Goal: Transaction & Acquisition: Purchase product/service

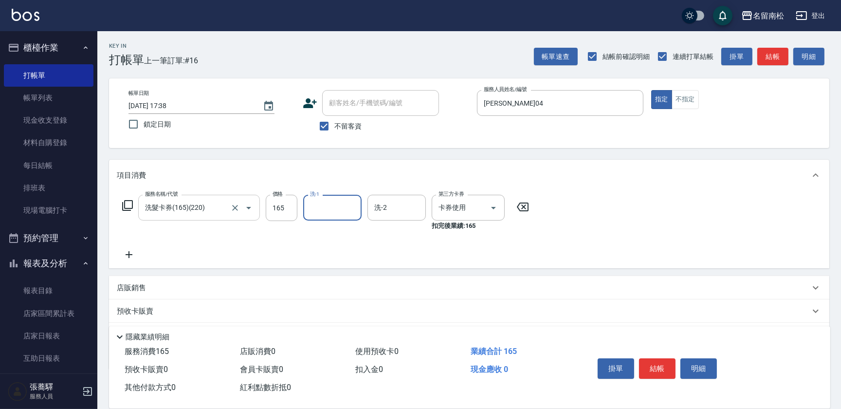
click at [243, 213] on icon "Open" at bounding box center [249, 208] width 12 height 12
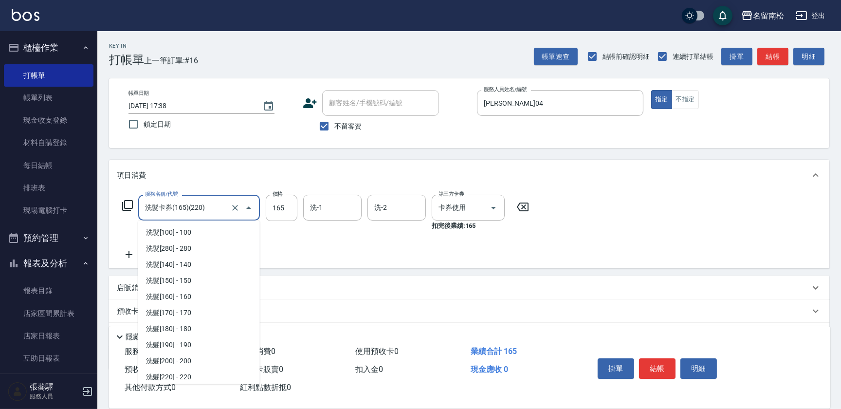
scroll to position [97, 0]
click at [230, 210] on icon "Clear" at bounding box center [235, 208] width 10 height 10
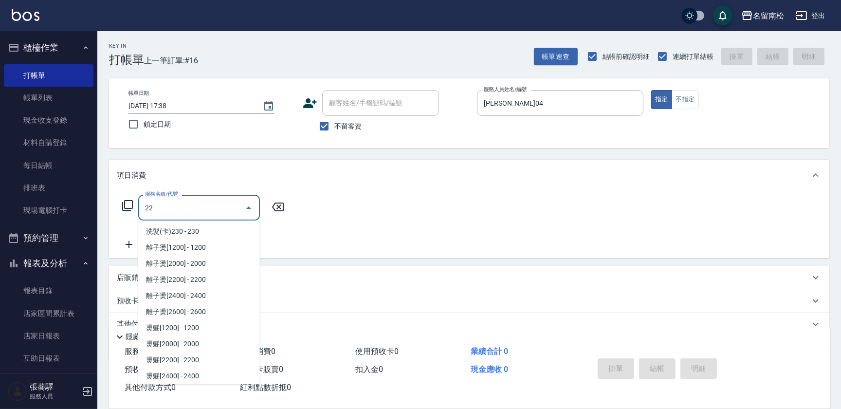
scroll to position [0, 0]
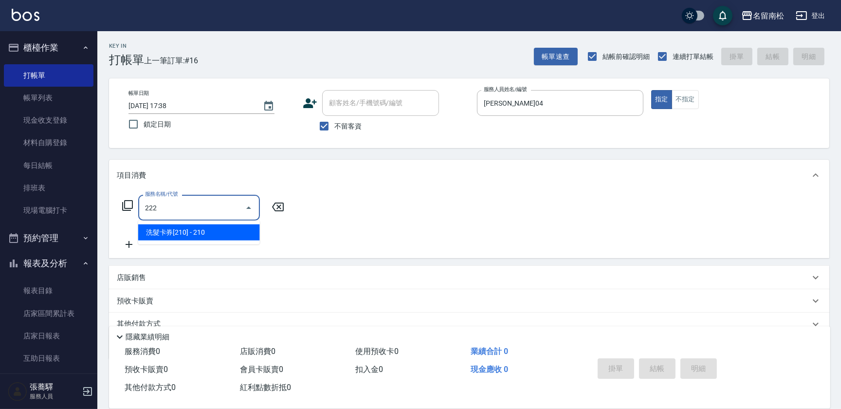
type input "洗髮卡券[210](222)"
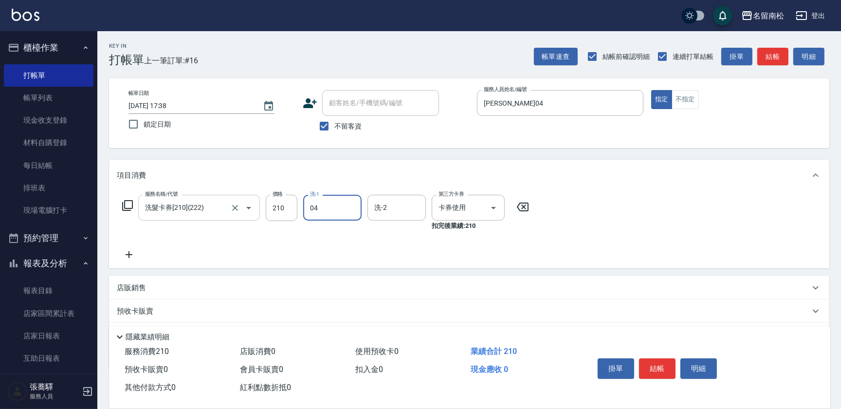
type input "[PERSON_NAME]04"
click at [339, 124] on span "不留客資" at bounding box center [348, 126] width 27 height 10
click at [335, 124] on input "不留客資" at bounding box center [324, 126] width 20 height 20
checkbox input "false"
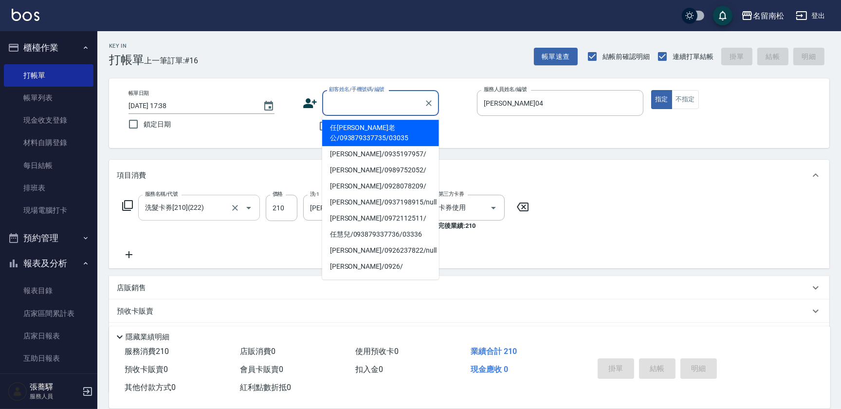
click at [355, 108] on input "顧客姓名/手機號碼/編號" at bounding box center [373, 102] width 93 height 17
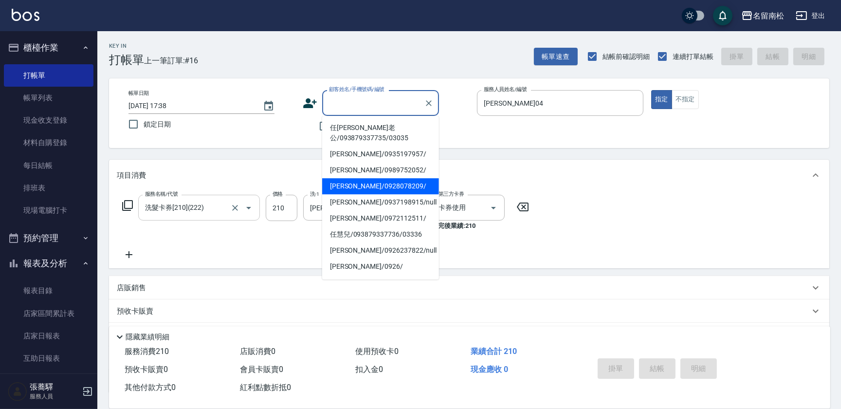
click at [369, 188] on li "[PERSON_NAME]/0928078209/" at bounding box center [380, 186] width 117 height 16
type input "[PERSON_NAME]/0928078209/"
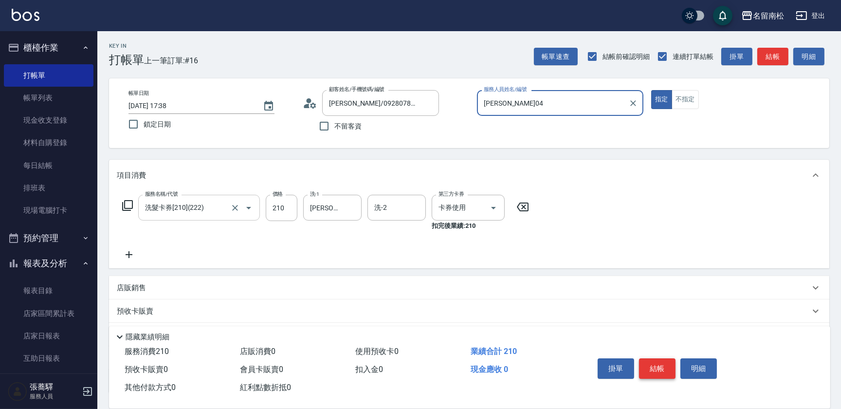
click at [654, 367] on button "結帳" at bounding box center [657, 368] width 37 height 20
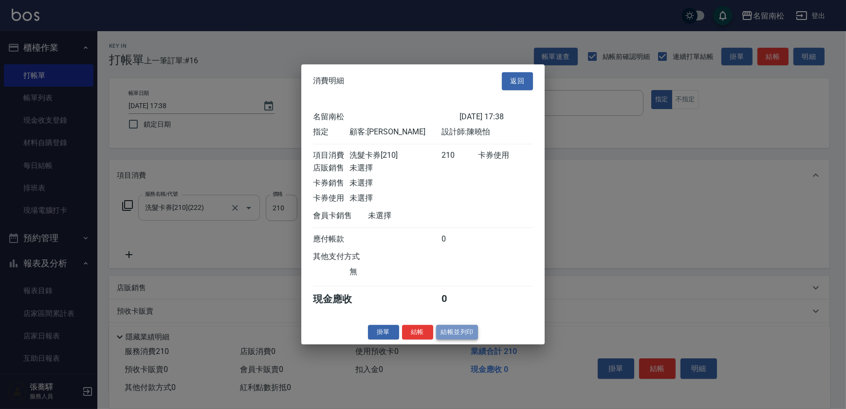
click at [450, 339] on button "結帳並列印" at bounding box center [457, 332] width 42 height 15
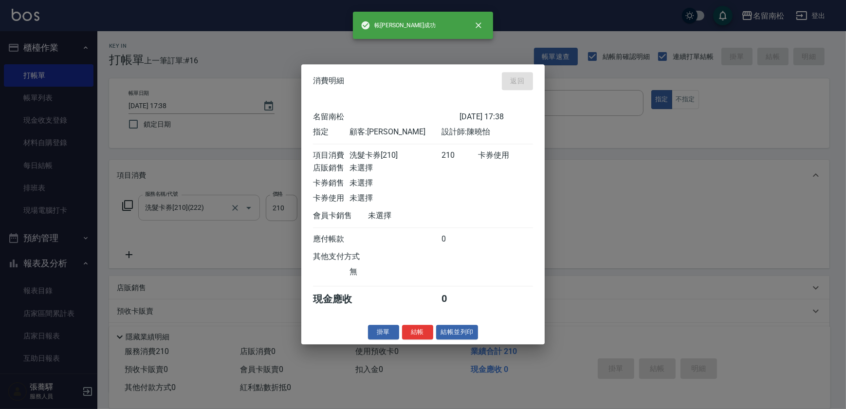
type input "[DATE] 18:22"
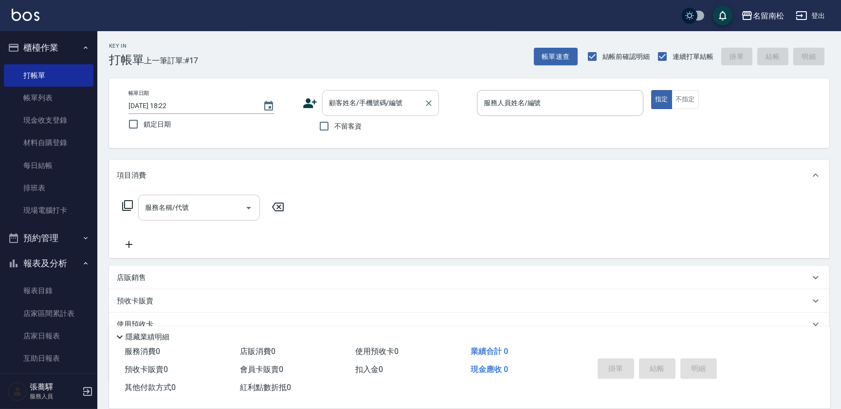
click at [341, 104] on div "顧客姓名/手機號碼/編號 顧客姓名/手機號碼/編號" at bounding box center [380, 103] width 117 height 26
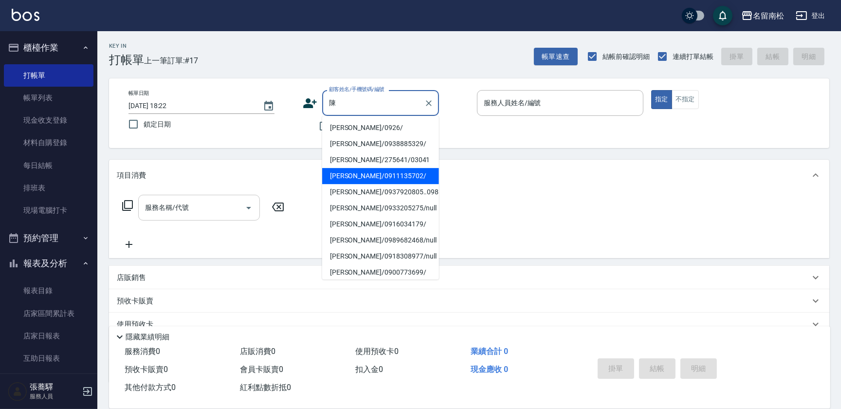
click at [349, 170] on li "[PERSON_NAME]/0911135702/" at bounding box center [380, 176] width 117 height 16
type input "[PERSON_NAME]/0911135702/"
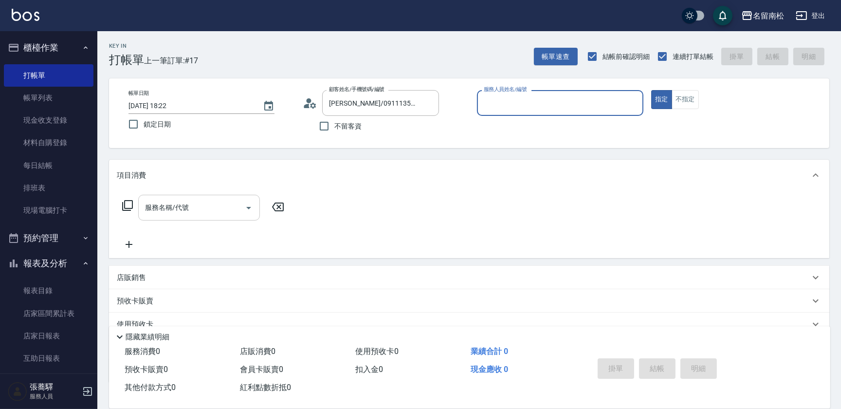
type input "[PERSON_NAME]04"
click at [652, 90] on button "指定" at bounding box center [662, 99] width 21 height 19
type button "true"
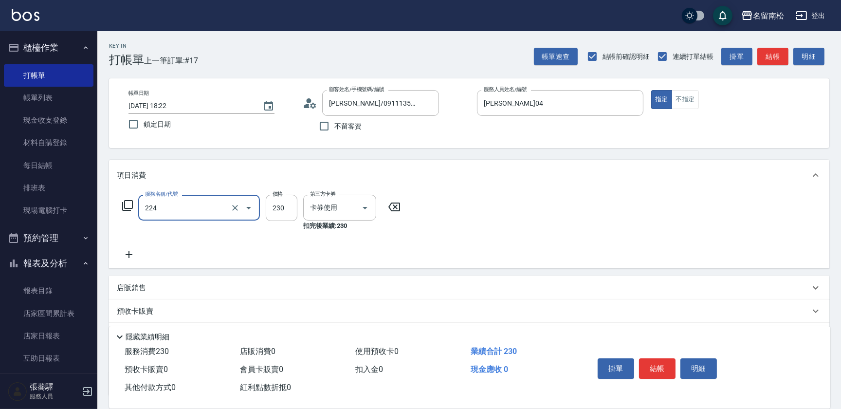
type input "洗髮(卡)230(224)"
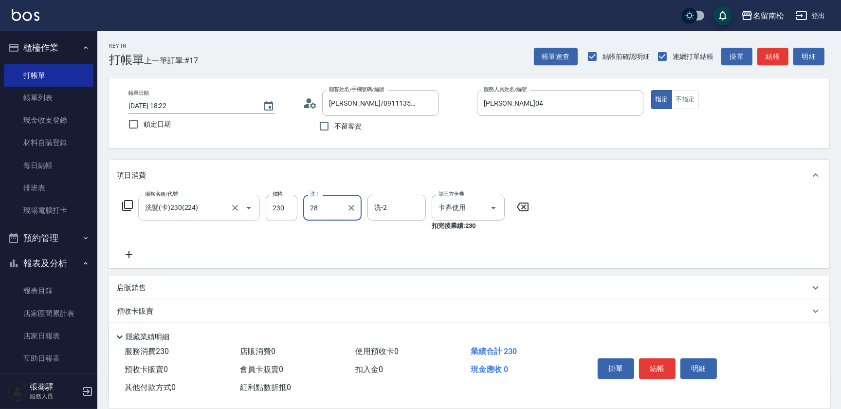
type input "[PERSON_NAME]-28"
click at [663, 367] on button "結帳" at bounding box center [657, 368] width 37 height 20
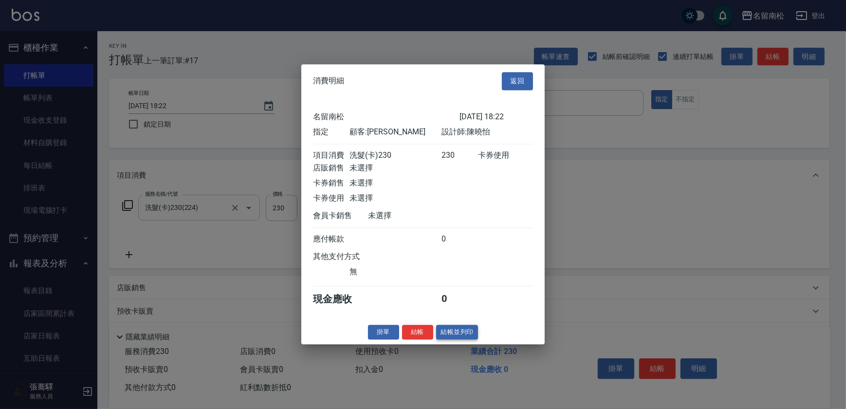
click at [460, 338] on button "結帳並列印" at bounding box center [457, 332] width 42 height 15
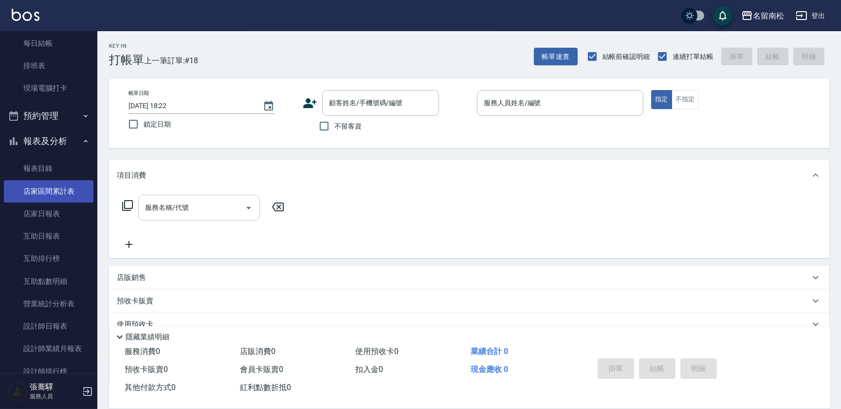
scroll to position [132, 0]
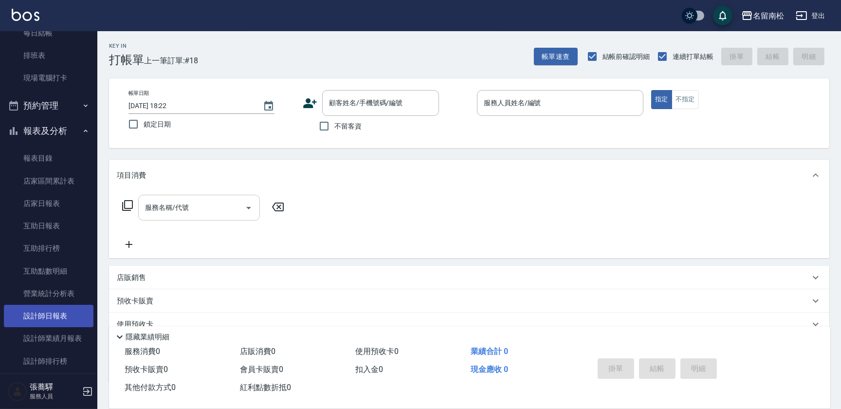
click at [71, 323] on link "設計師日報表" at bounding box center [49, 316] width 90 height 22
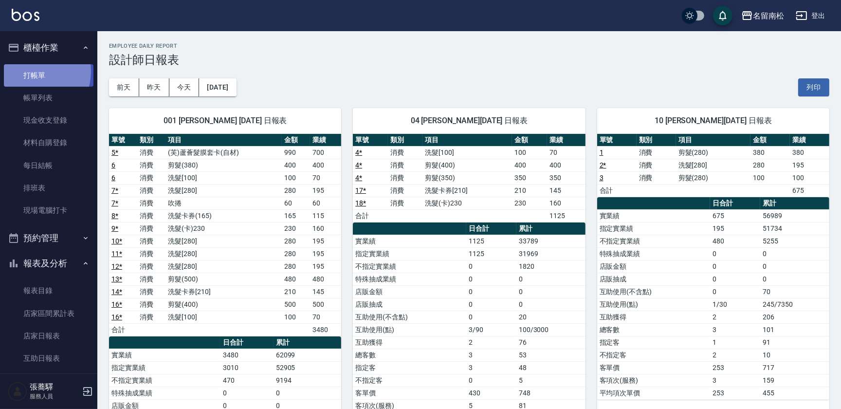
click at [33, 71] on link "打帳單" at bounding box center [49, 75] width 90 height 22
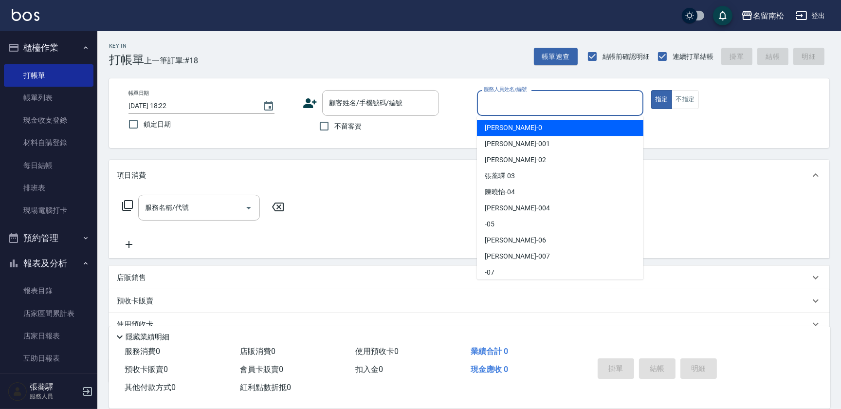
click at [570, 98] on input "服務人員姓名/編號" at bounding box center [561, 102] width 158 height 17
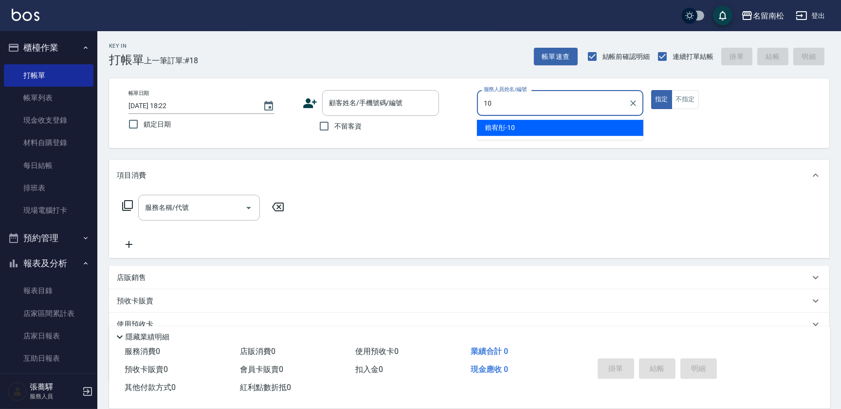
click at [549, 125] on div "[PERSON_NAME]-10" at bounding box center [560, 128] width 167 height 16
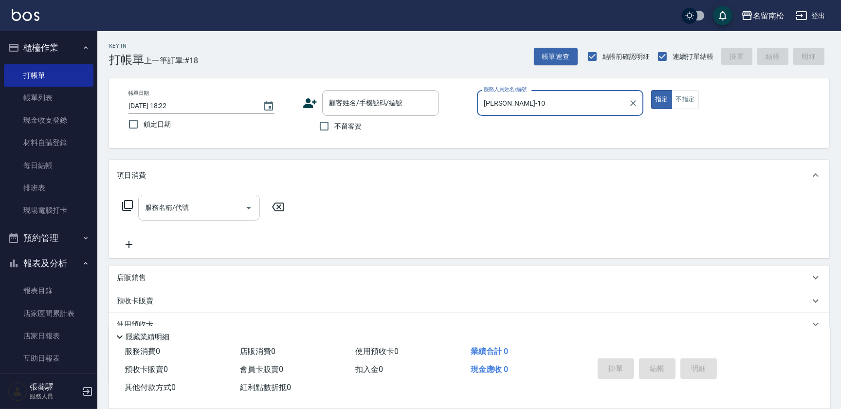
type input "[PERSON_NAME]-10"
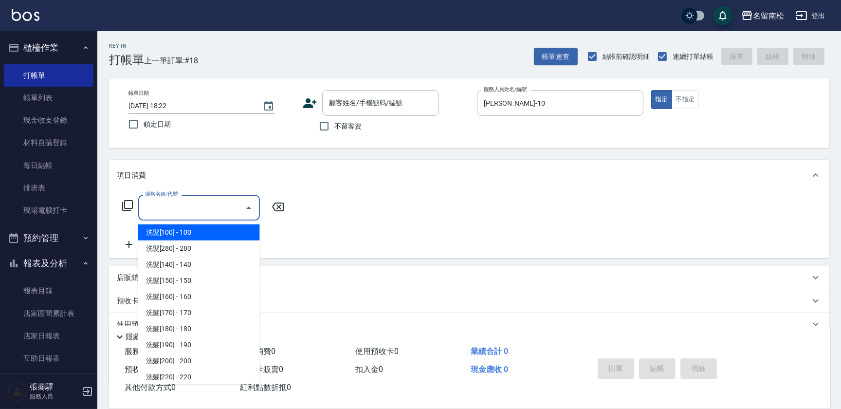
click at [195, 205] on input "服務名稱/代號" at bounding box center [192, 207] width 98 height 17
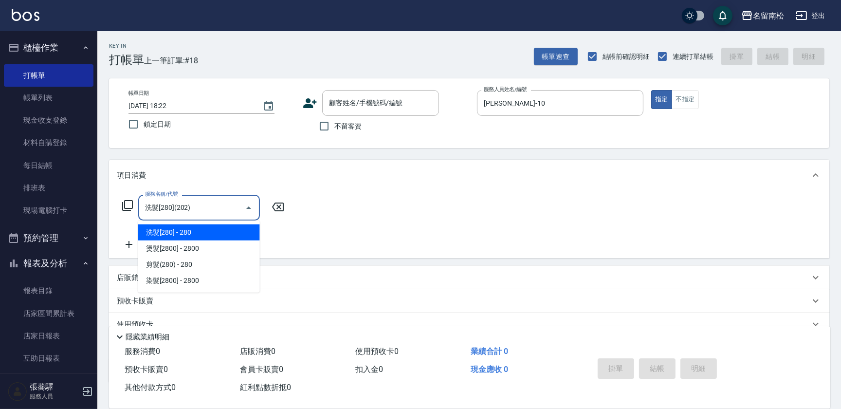
type input "洗髮[280](202)"
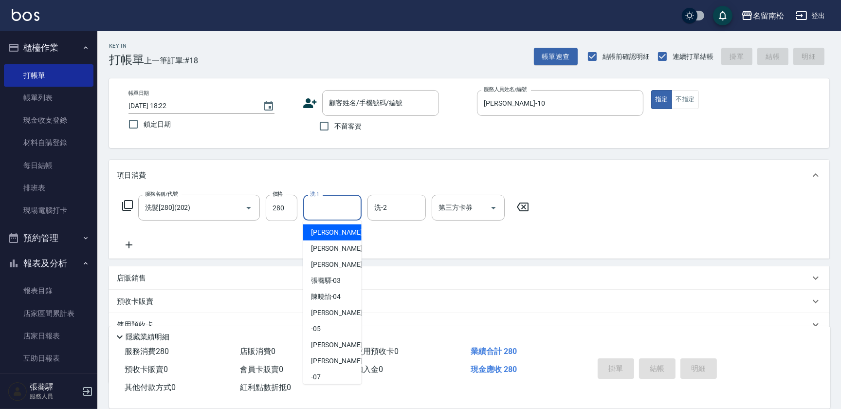
click at [342, 213] on input "洗-1" at bounding box center [333, 207] width 50 height 17
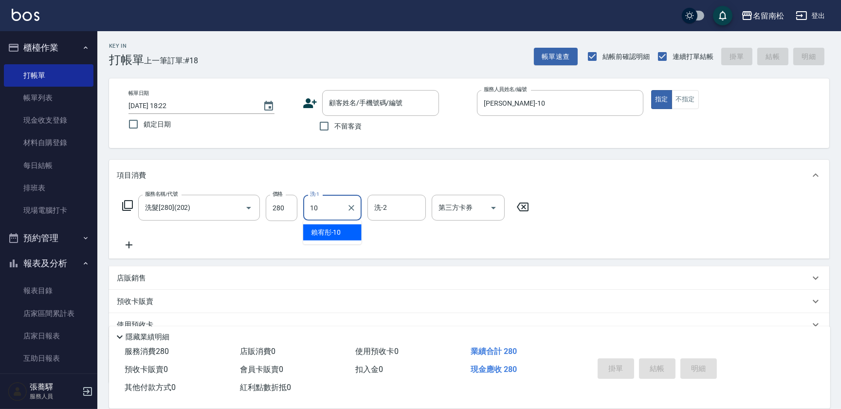
drag, startPoint x: 328, startPoint y: 235, endPoint x: 230, endPoint y: 232, distance: 97.9
click at [318, 234] on span "[PERSON_NAME]-10" at bounding box center [326, 232] width 30 height 10
type input "[PERSON_NAME]-10"
click at [132, 246] on icon at bounding box center [129, 245] width 24 height 12
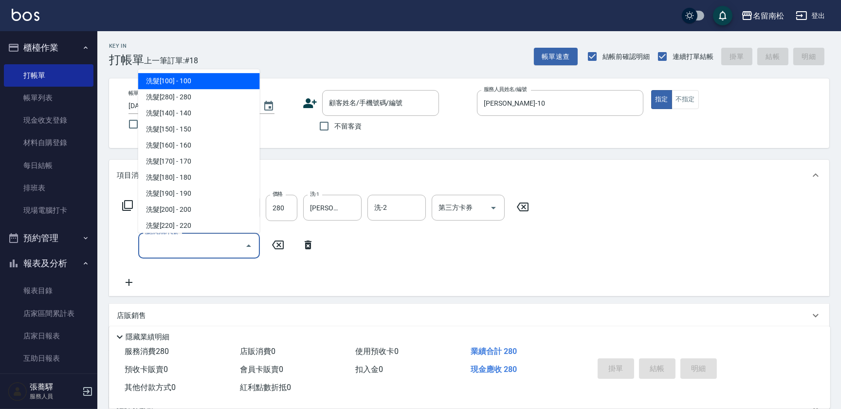
click at [154, 249] on input "服務名稱/代號" at bounding box center [192, 245] width 98 height 17
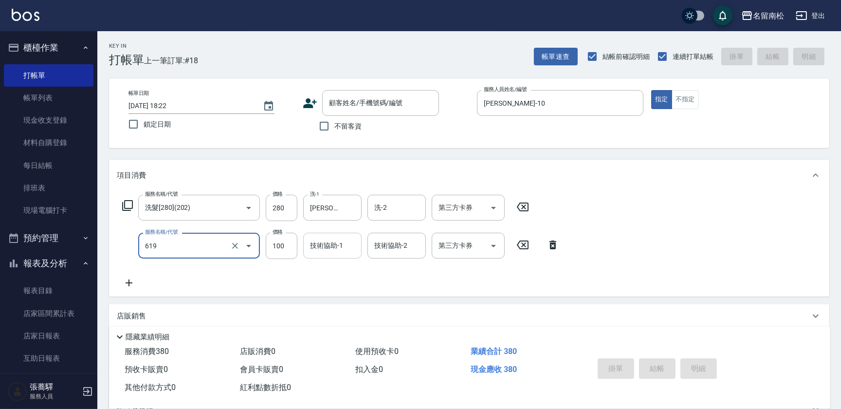
type input "煥彩.玻酸.晶膜.水療(619)"
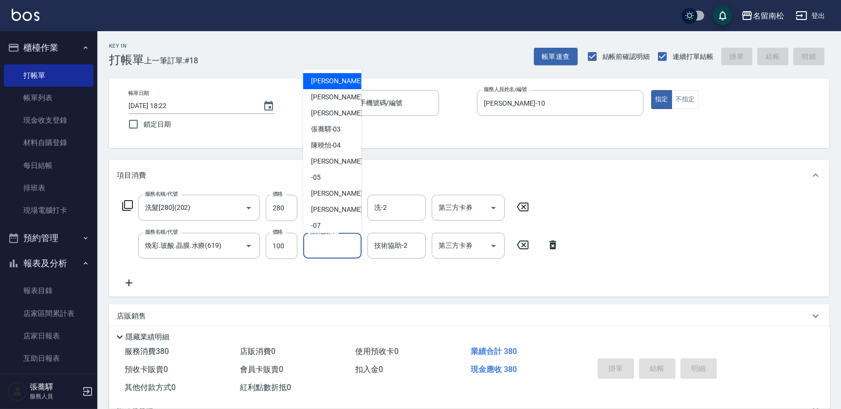
click at [346, 245] on input "技術協助-1" at bounding box center [333, 245] width 50 height 17
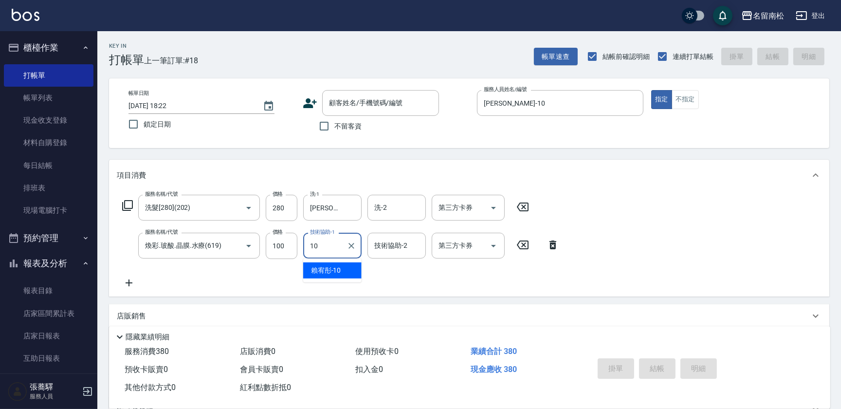
click at [336, 266] on span "[PERSON_NAME]-10" at bounding box center [326, 270] width 30 height 10
type input "[PERSON_NAME]-10"
click at [131, 285] on icon at bounding box center [129, 283] width 24 height 12
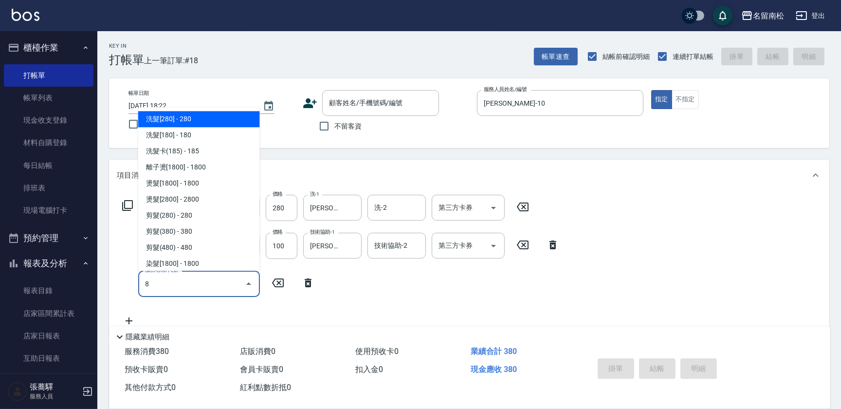
click at [185, 286] on input "8" at bounding box center [192, 283] width 98 height 17
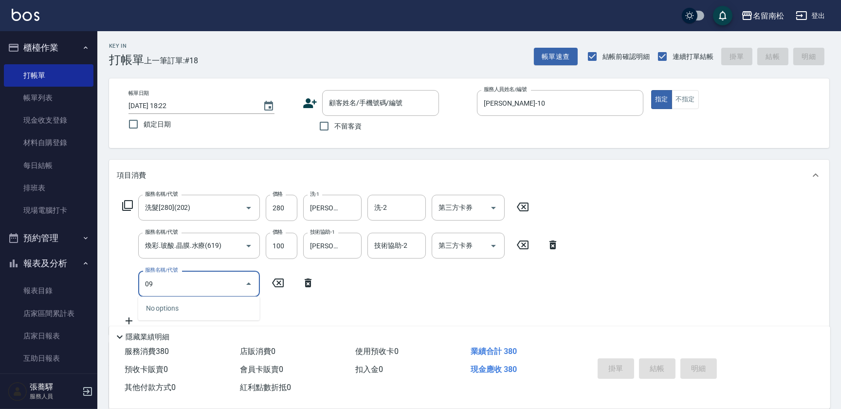
click at [216, 286] on input "09" at bounding box center [192, 283] width 98 height 17
type input "0"
type input "單梳(809)"
click at [287, 285] on input "130" at bounding box center [282, 284] width 32 height 26
click at [276, 278] on input "2200" at bounding box center [282, 284] width 32 height 26
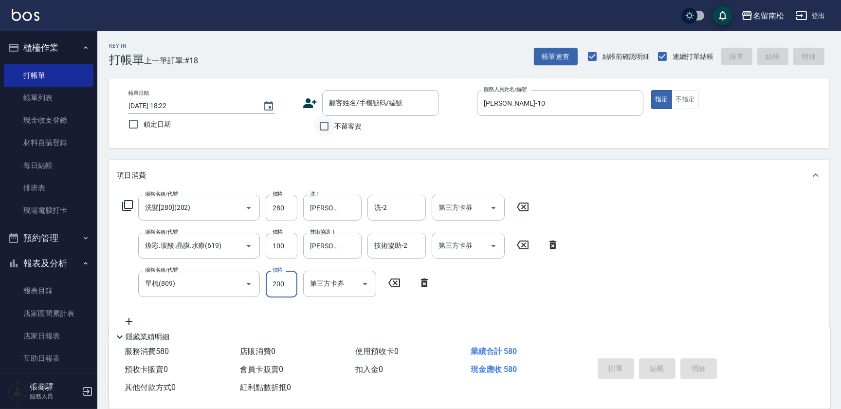
type input "200"
click at [327, 122] on input "不留客資" at bounding box center [324, 126] width 20 height 20
checkbox input "true"
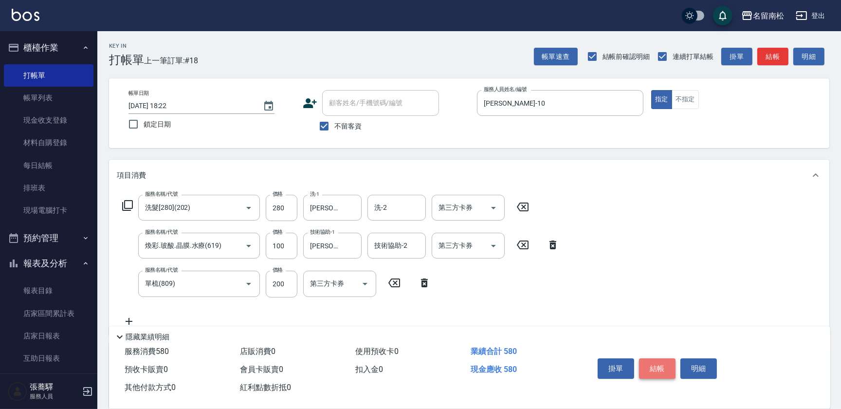
click at [662, 363] on button "結帳" at bounding box center [657, 368] width 37 height 20
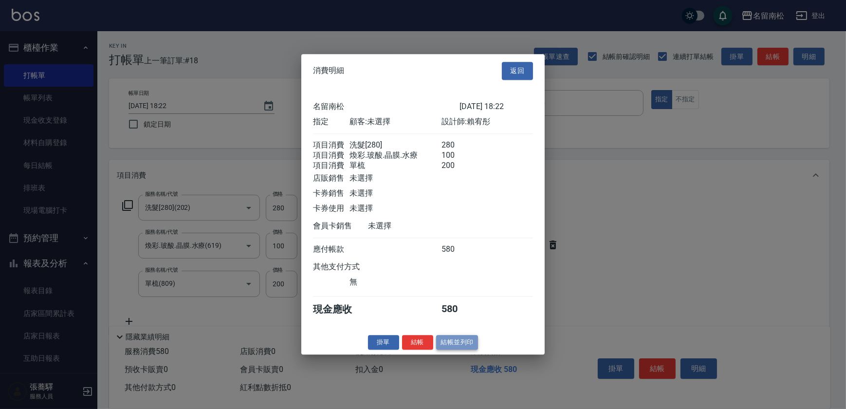
click at [459, 350] on button "結帳並列印" at bounding box center [457, 342] width 42 height 15
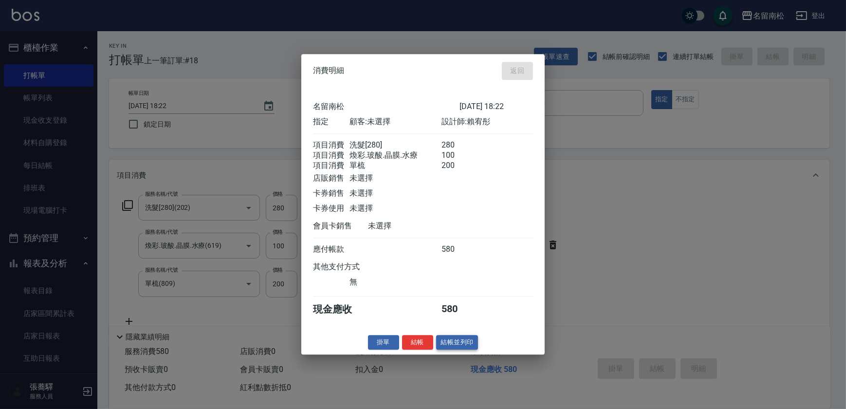
type input "[DATE] 18:34"
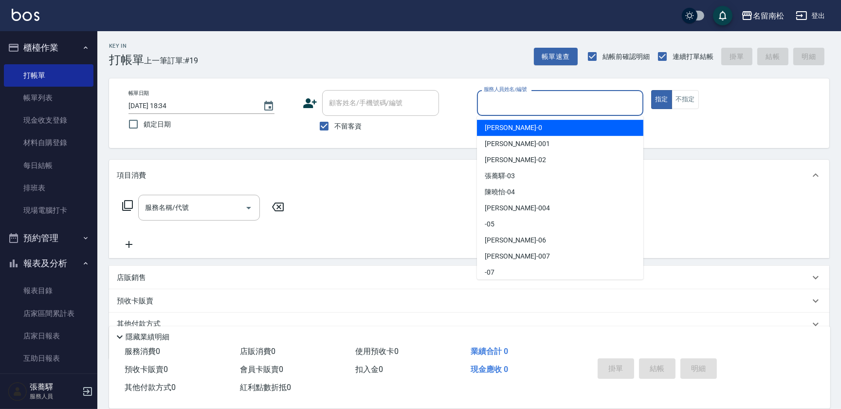
click at [581, 102] on input "服務人員姓名/編號" at bounding box center [561, 102] width 158 height 17
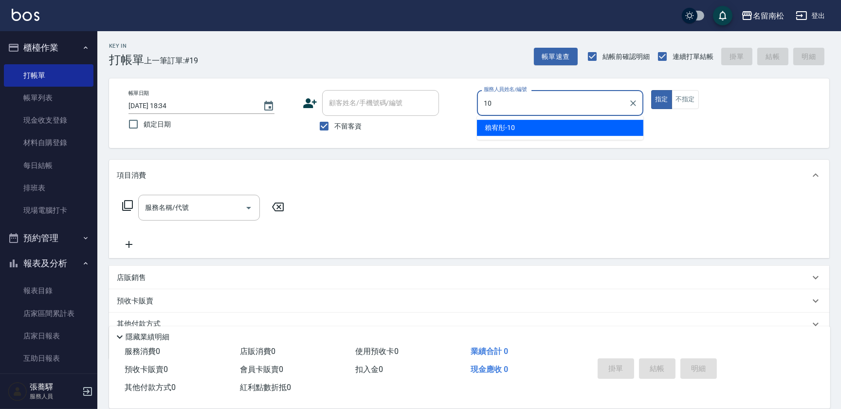
click at [548, 131] on div "[PERSON_NAME]-10" at bounding box center [560, 128] width 167 height 16
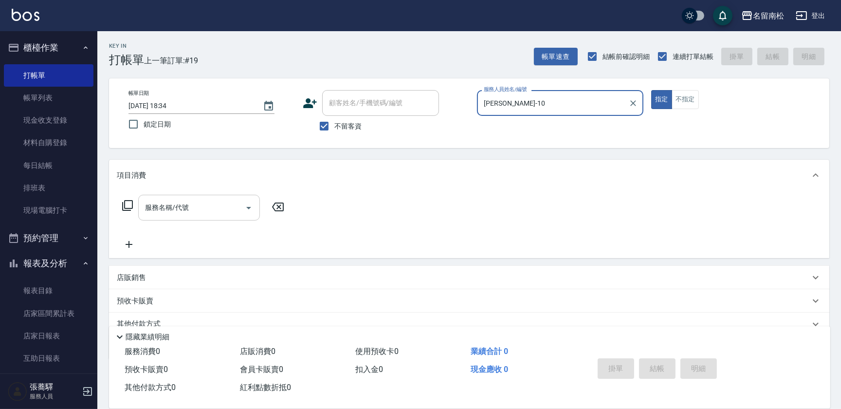
type input "[PERSON_NAME]-10"
click at [202, 207] on input "服務名稱/代號" at bounding box center [192, 207] width 98 height 17
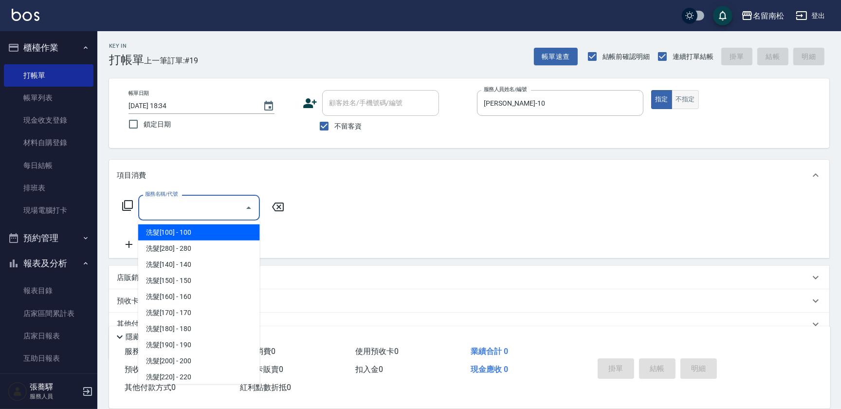
click at [684, 94] on button "不指定" at bounding box center [685, 99] width 27 height 19
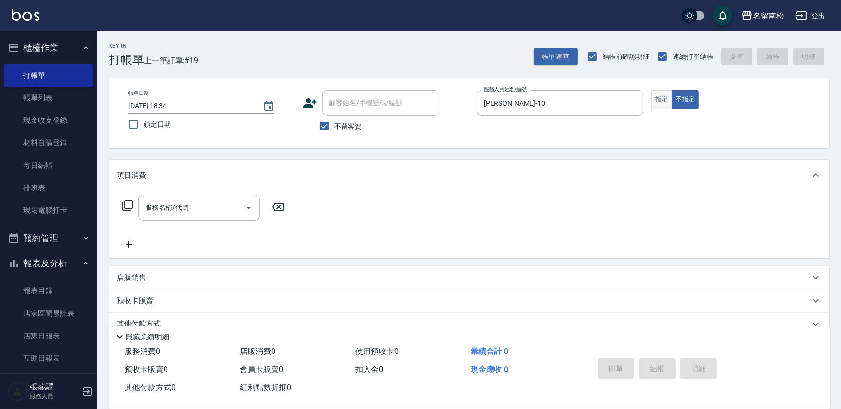
type button "false"
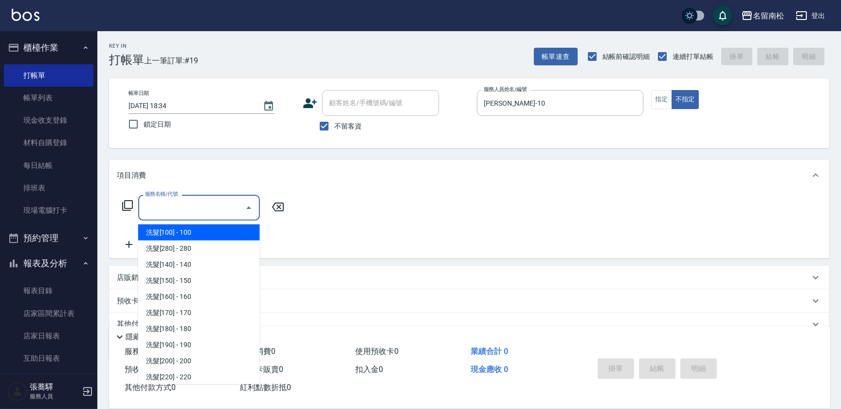
click at [206, 206] on input "服務名稱/代號" at bounding box center [192, 207] width 98 height 17
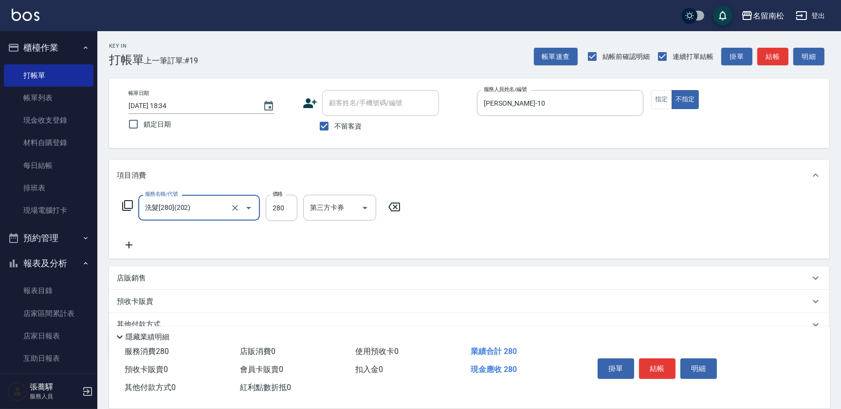
type input "洗髮[280](202)"
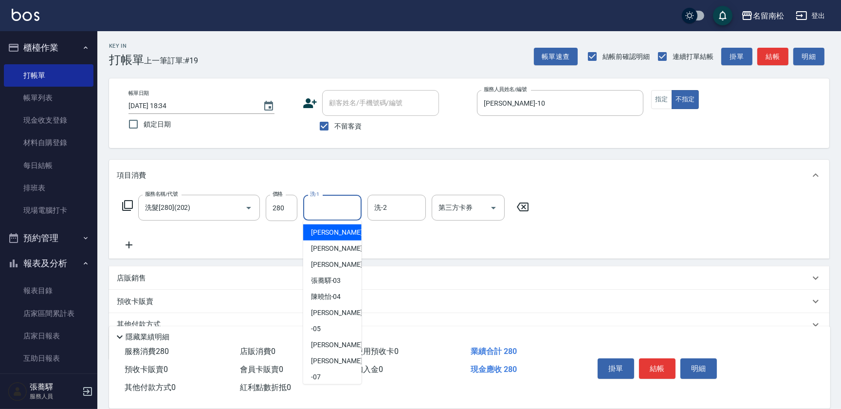
click at [341, 209] on input "洗-1" at bounding box center [333, 207] width 50 height 17
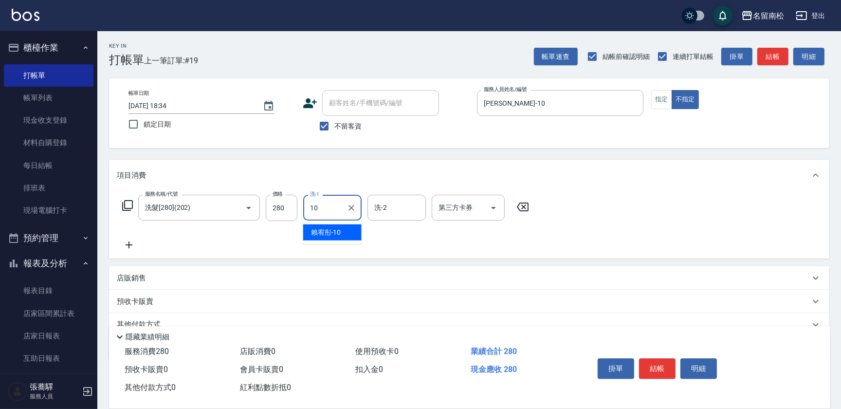
drag, startPoint x: 336, startPoint y: 230, endPoint x: 269, endPoint y: 240, distance: 67.9
click at [336, 231] on span "[PERSON_NAME]-10" at bounding box center [326, 232] width 30 height 10
type input "[PERSON_NAME]-10"
click at [128, 244] on icon at bounding box center [129, 245] width 24 height 12
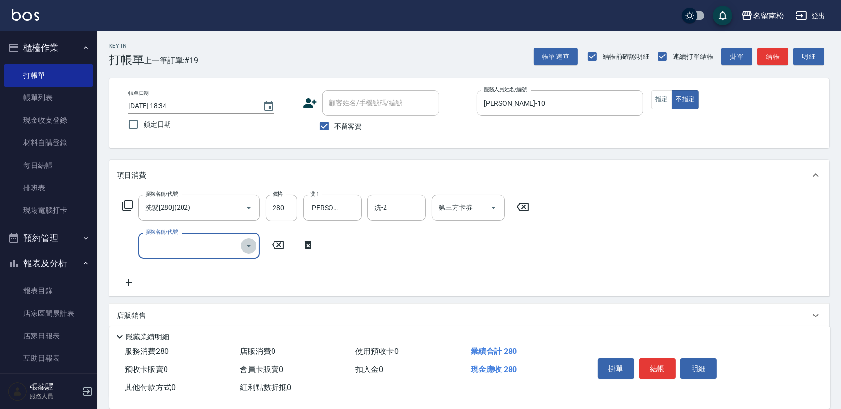
click at [250, 247] on icon "Open" at bounding box center [249, 246] width 12 height 12
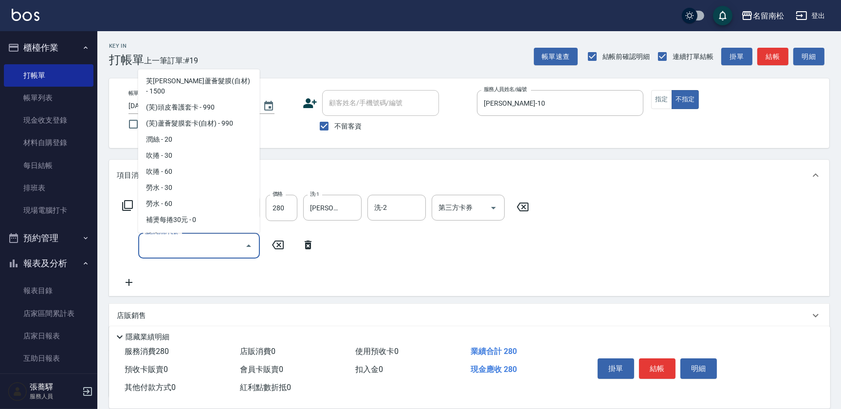
scroll to position [1638, 0]
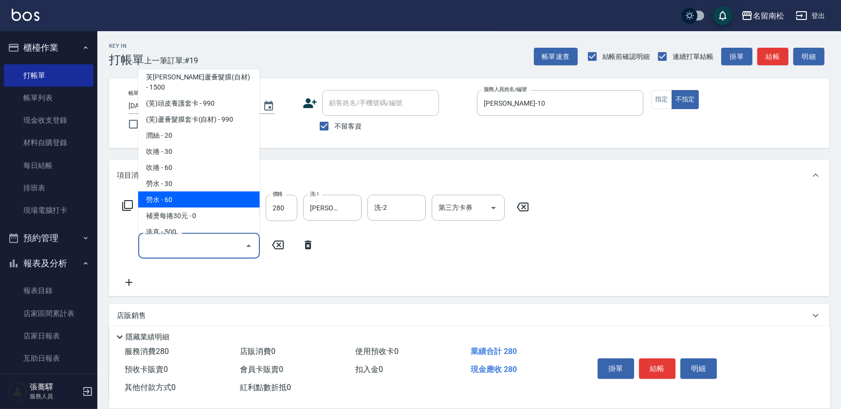
click at [183, 191] on span "勞水 - 60" at bounding box center [199, 199] width 122 height 16
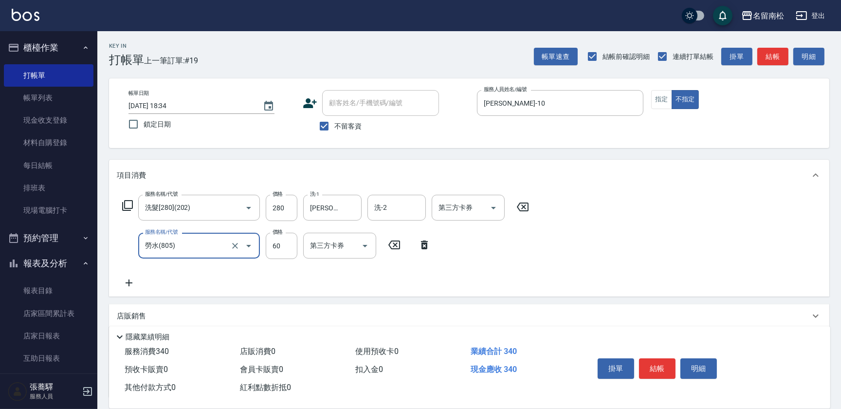
type input "勞水(805)"
click at [340, 248] on input "洗-1" at bounding box center [333, 245] width 50 height 17
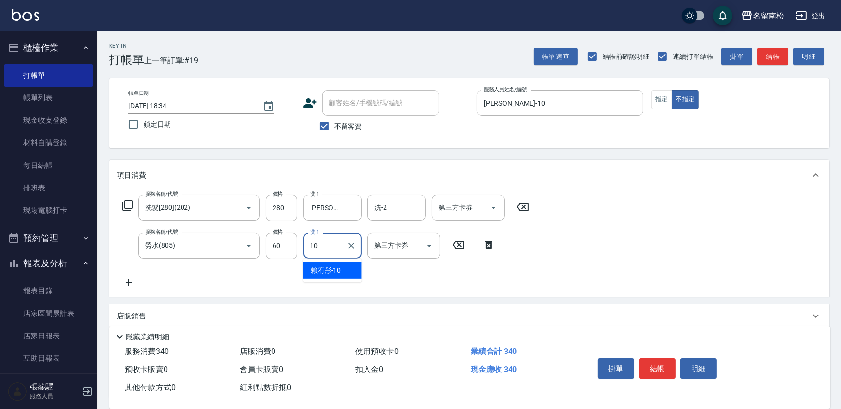
click at [340, 268] on span "[PERSON_NAME]-10" at bounding box center [326, 270] width 30 height 10
type input "[PERSON_NAME]-10"
click at [641, 366] on button "結帳" at bounding box center [657, 368] width 37 height 20
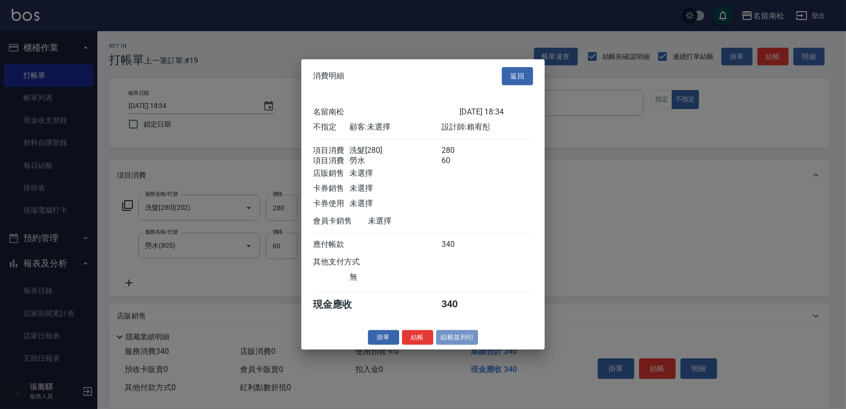
click at [448, 341] on button "結帳並列印" at bounding box center [457, 337] width 42 height 15
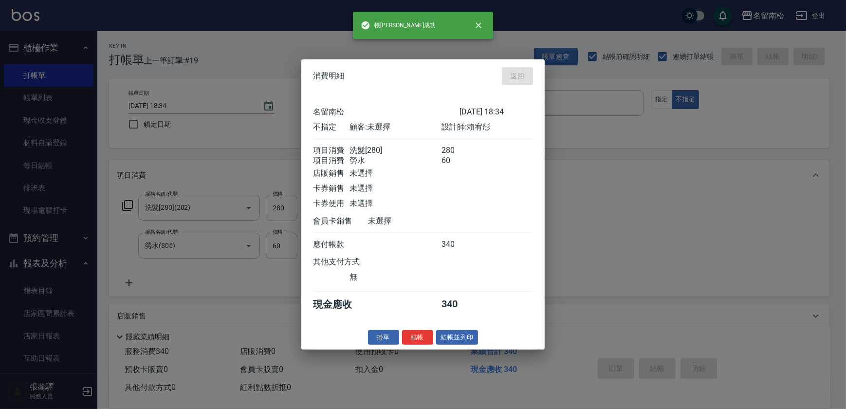
type input "[DATE] 18:35"
